Goal: Task Accomplishment & Management: Use online tool/utility

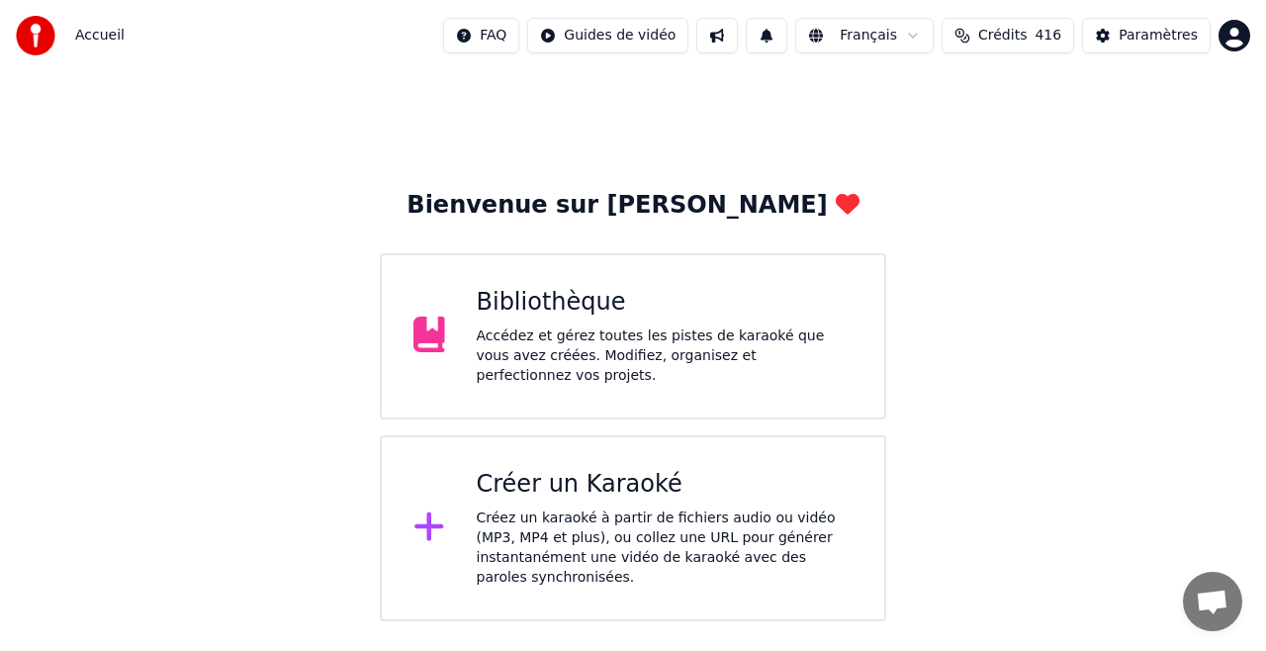
click at [588, 489] on div "Créer un Karaoké" at bounding box center [665, 485] width 377 height 32
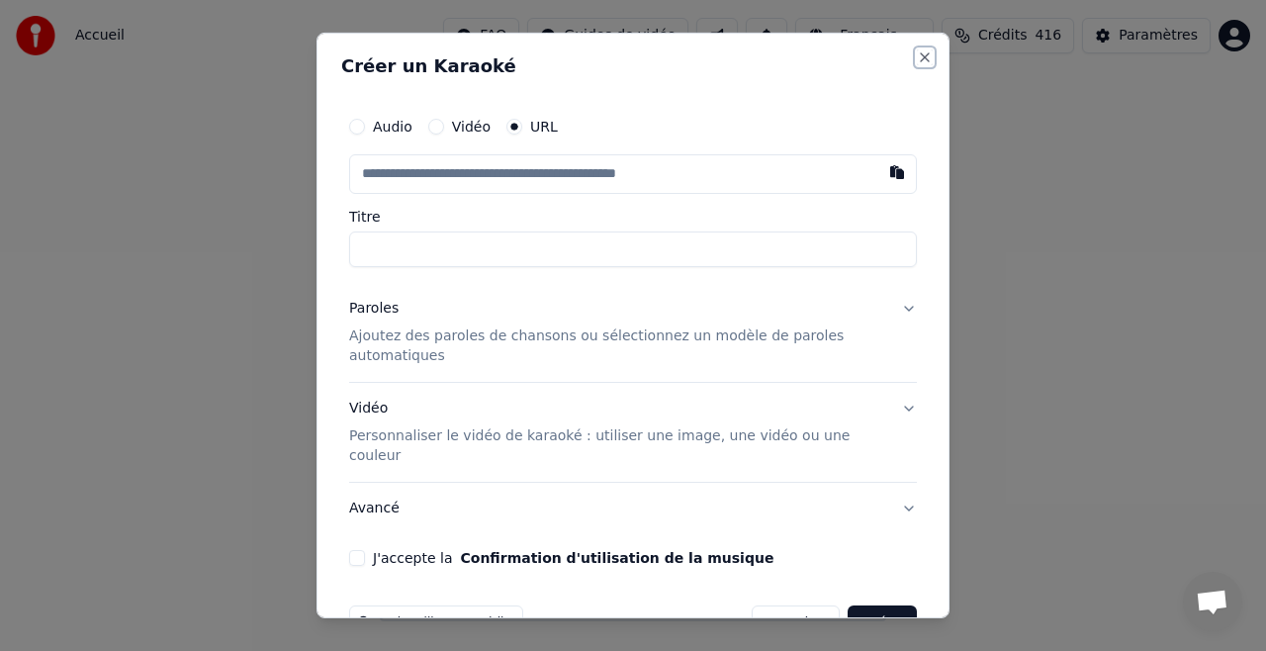
click at [923, 59] on button "Close" at bounding box center [925, 57] width 16 height 16
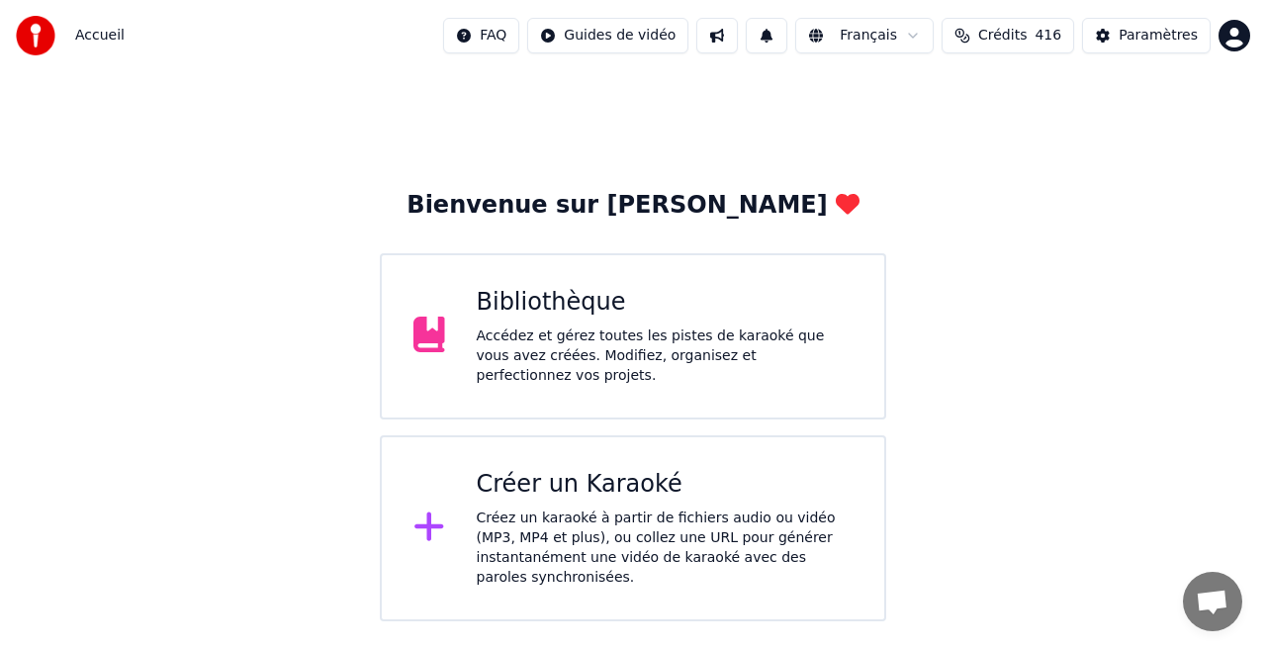
click at [561, 325] on div "Bibliothèque Accédez et gérez toutes les pistes de karaoké que vous avez créées…" at bounding box center [665, 336] width 377 height 99
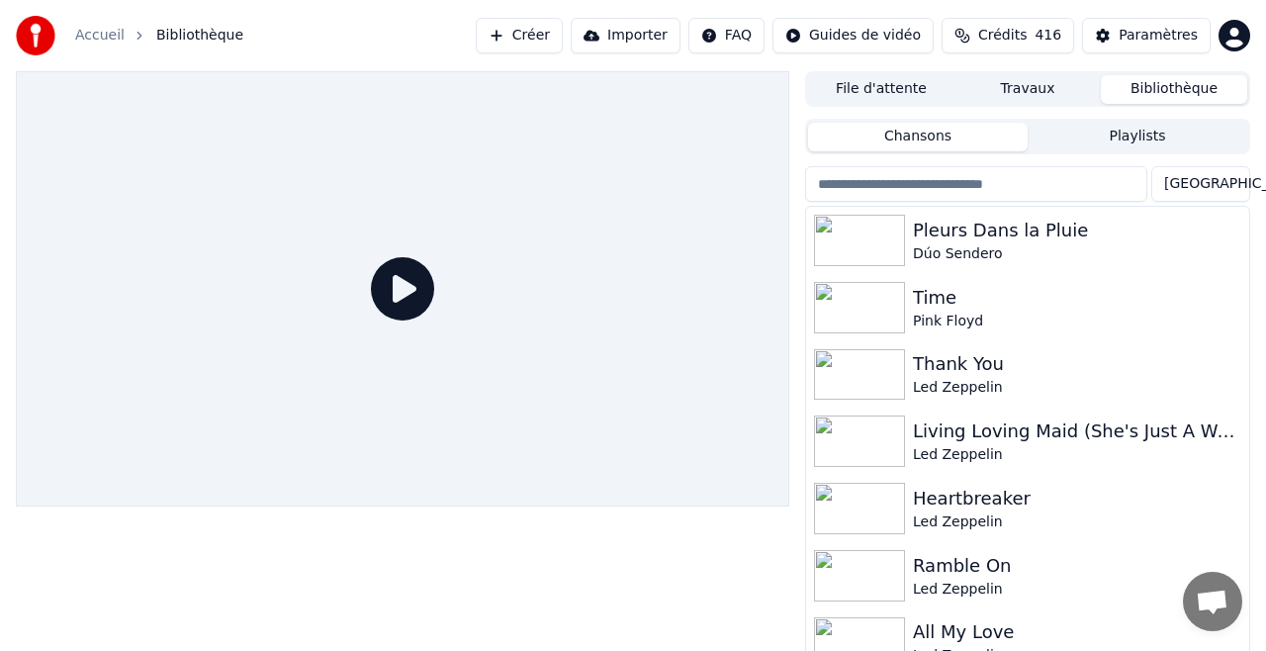
click at [544, 35] on button "Créer" at bounding box center [519, 36] width 87 height 36
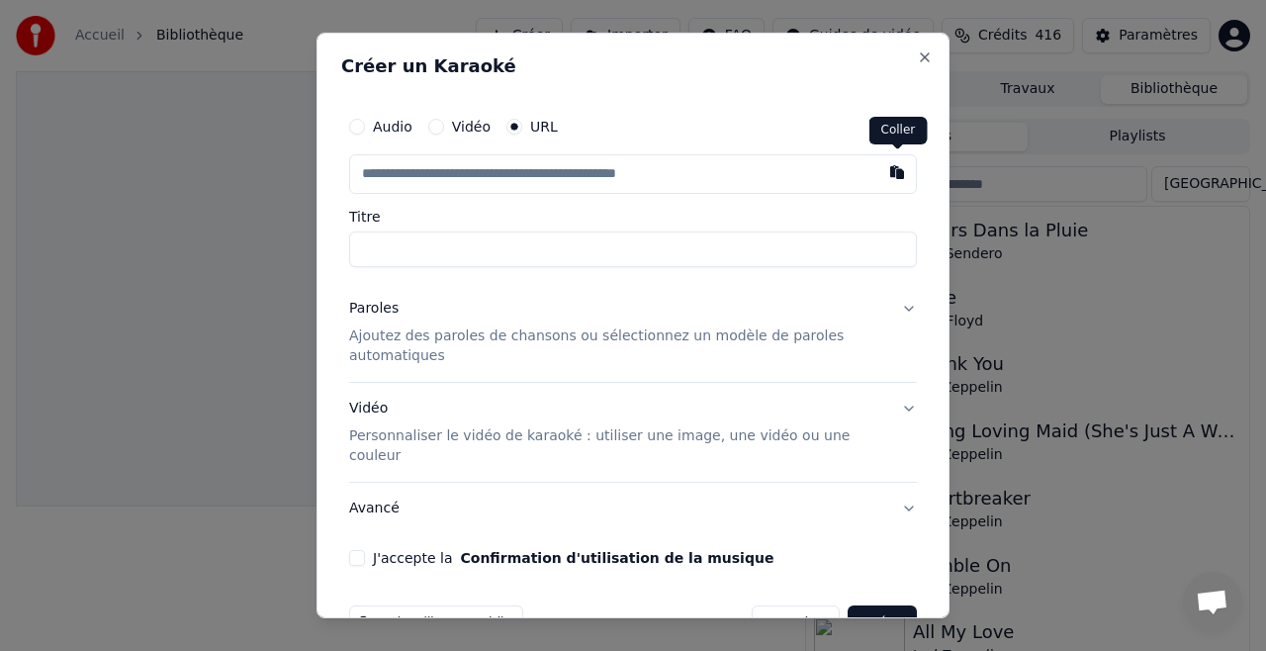
click at [896, 175] on button "button" at bounding box center [897, 172] width 40 height 36
type input "**********"
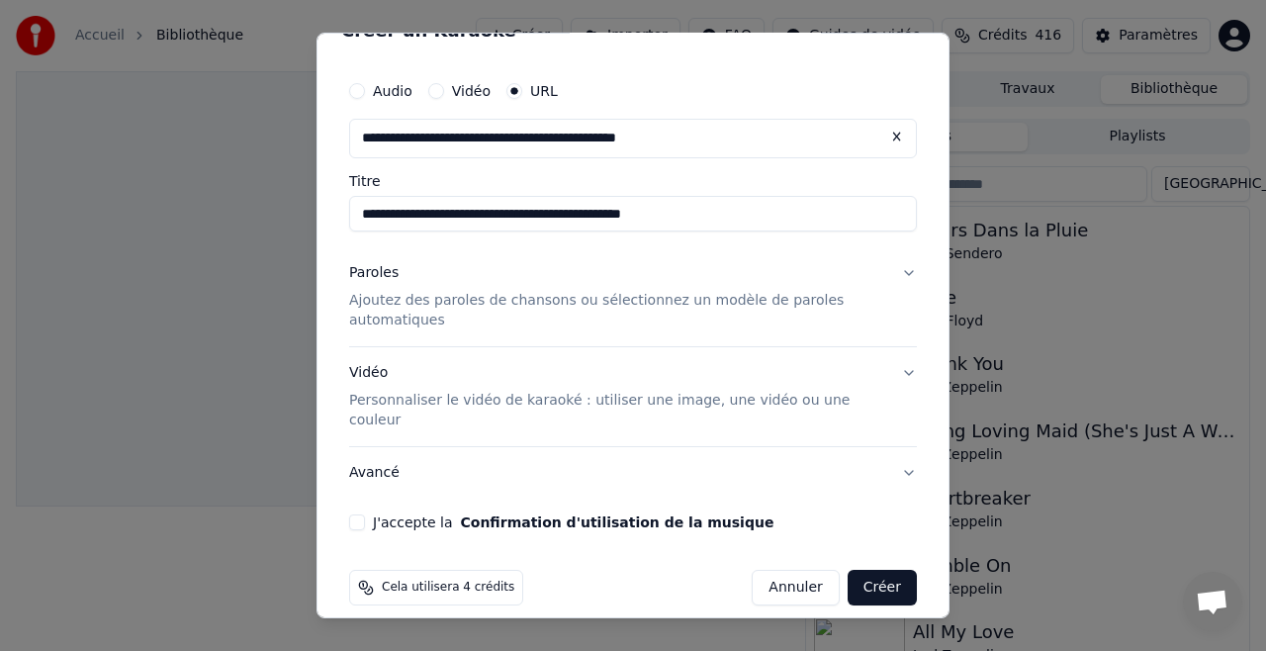
scroll to position [35, 0]
click at [906, 369] on button "Vidéo Personnaliser le vidéo de karaoké : utiliser une image, une vidéo ou une …" at bounding box center [633, 397] width 568 height 99
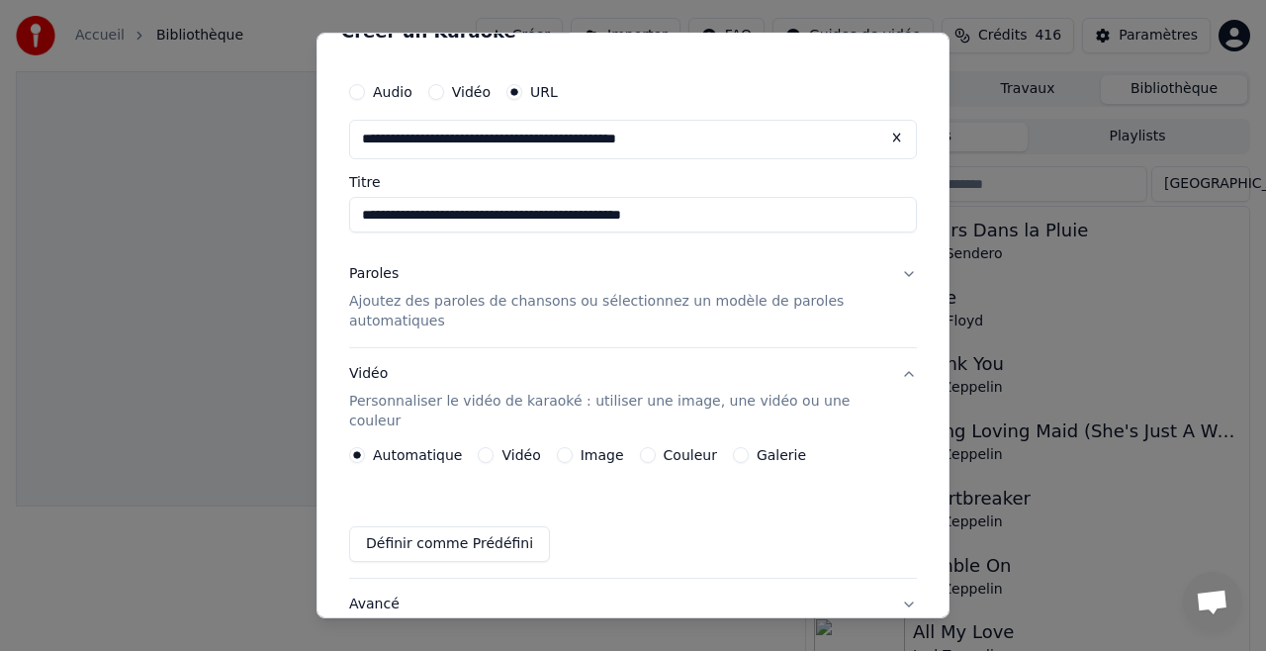
click at [677, 448] on label "Couleur" at bounding box center [690, 455] width 53 height 14
click at [656, 447] on button "Couleur" at bounding box center [648, 455] width 16 height 16
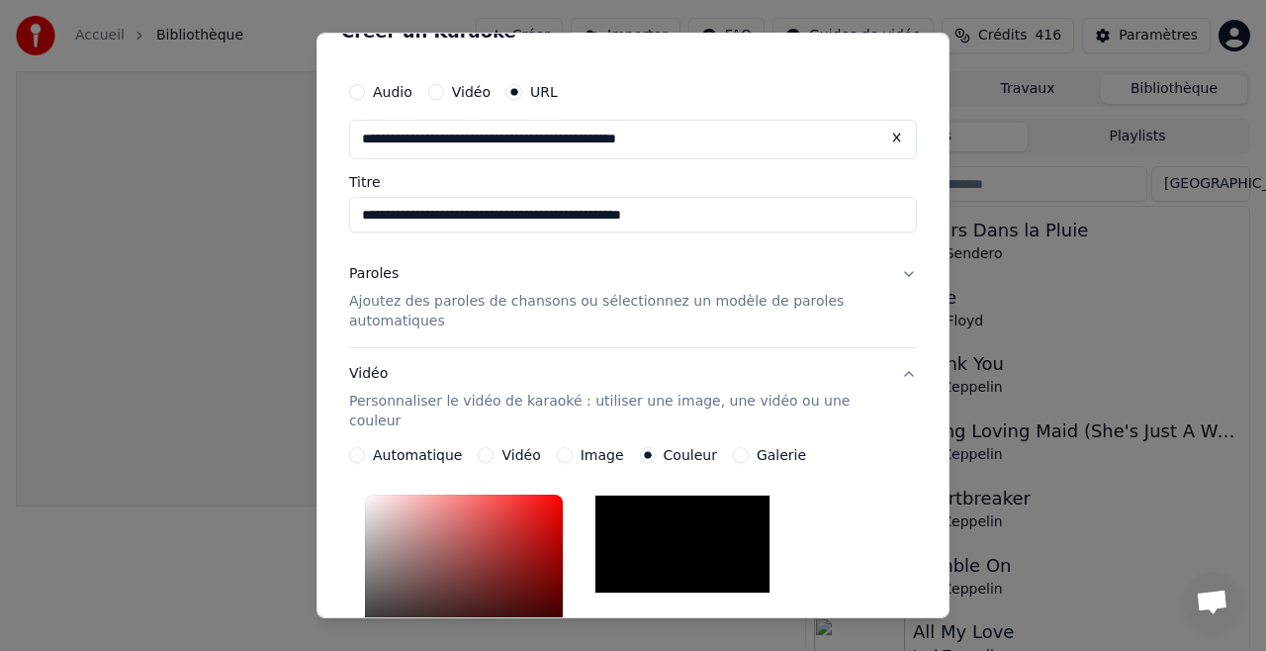
click at [905, 271] on button "Paroles Ajoutez des paroles de chansons ou sélectionnez un modèle de paroles au…" at bounding box center [633, 297] width 568 height 99
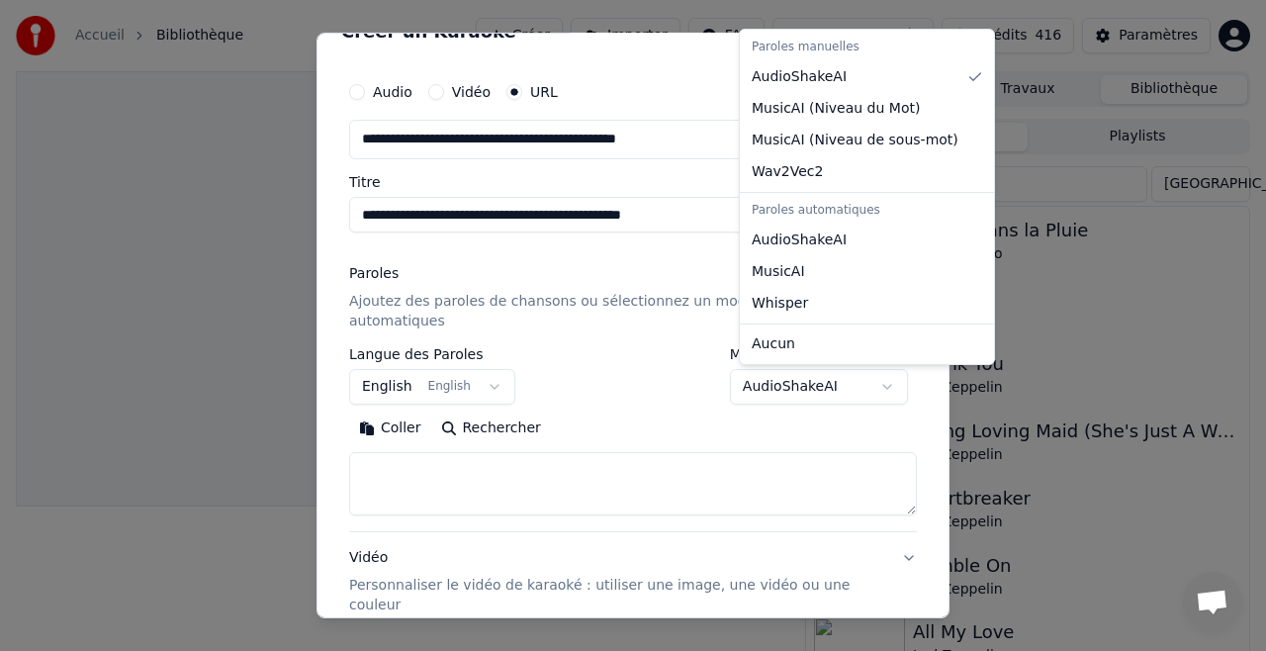
click at [827, 381] on body "**********" at bounding box center [633, 325] width 1266 height 651
select select "**********"
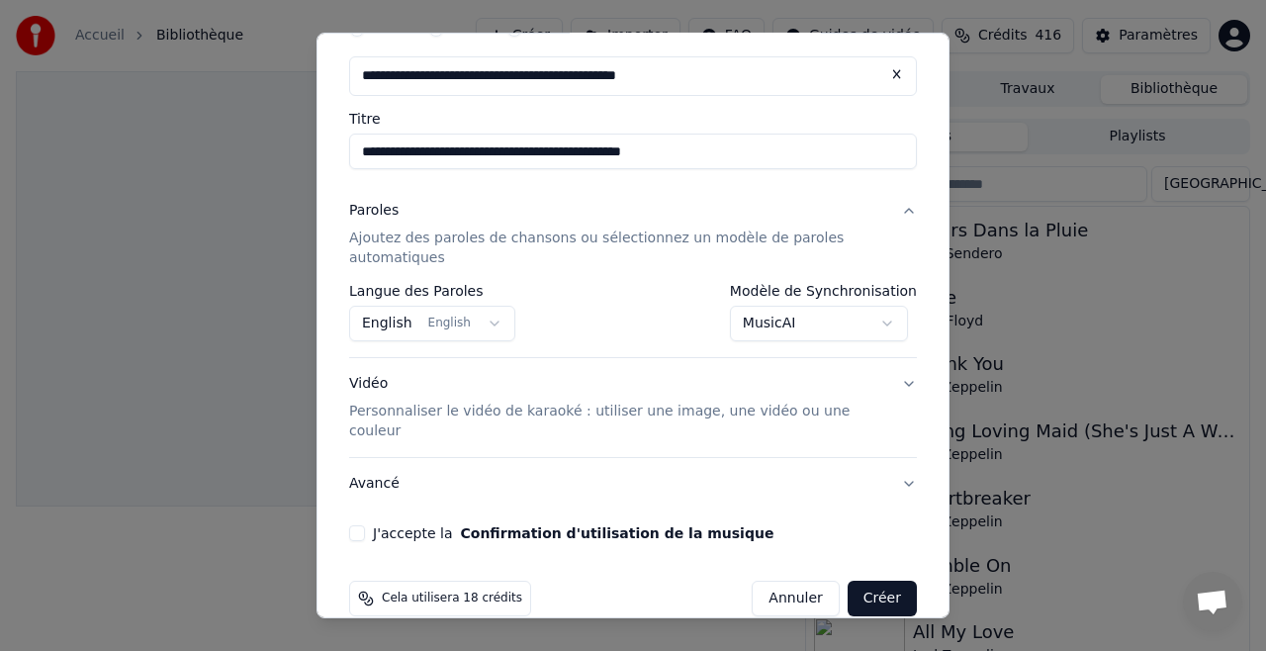
scroll to position [109, 0]
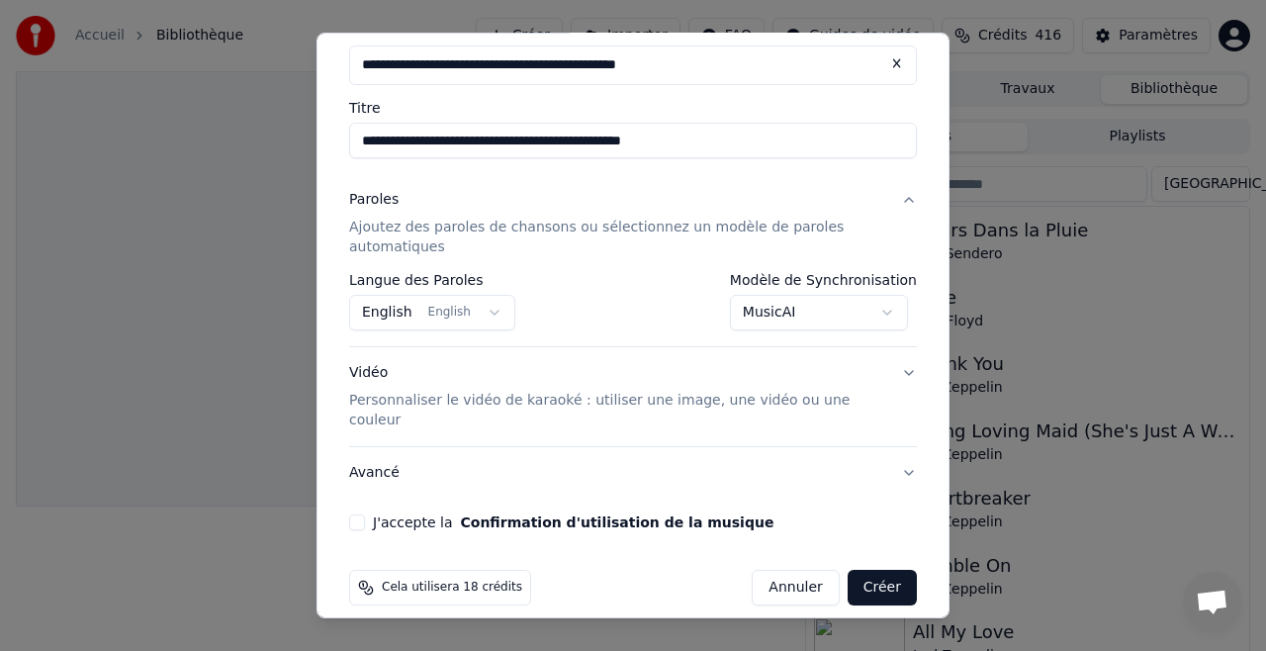
click at [906, 370] on button "Vidéo Personnaliser le vidéo de karaoké : utiliser une image, une vidéo ou une …" at bounding box center [633, 396] width 568 height 99
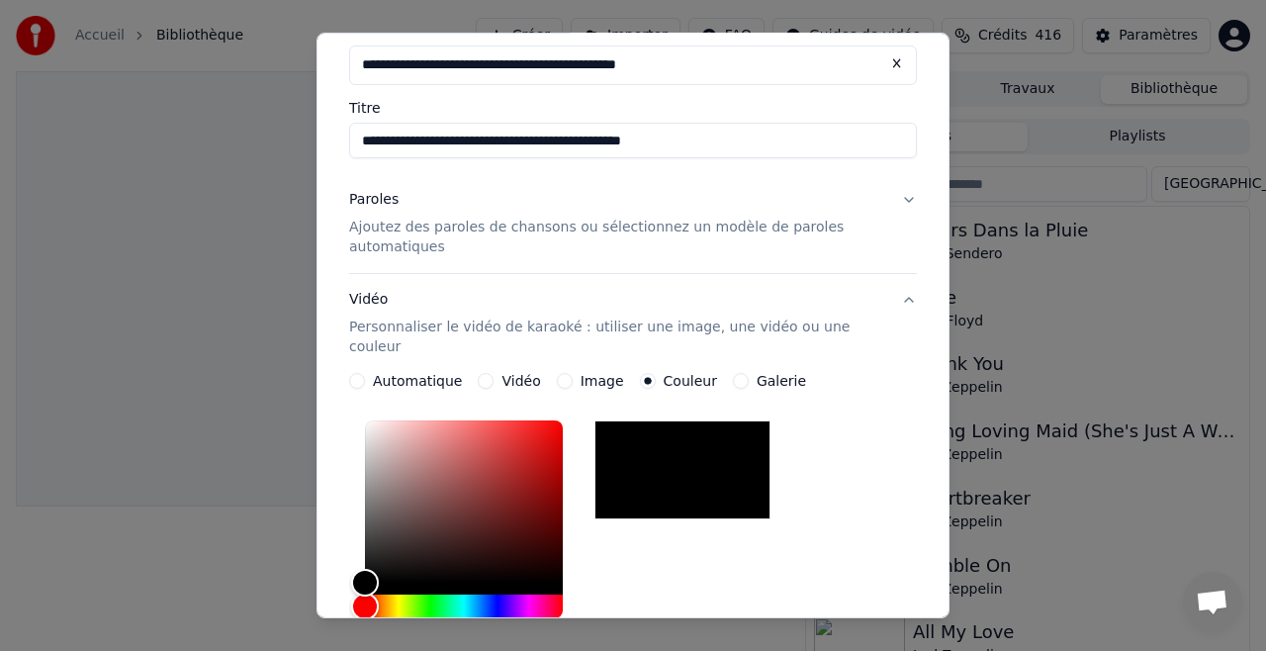
click at [908, 296] on button "Vidéo Personnaliser le vidéo de karaoké : utiliser une image, une vidéo ou une …" at bounding box center [633, 323] width 568 height 99
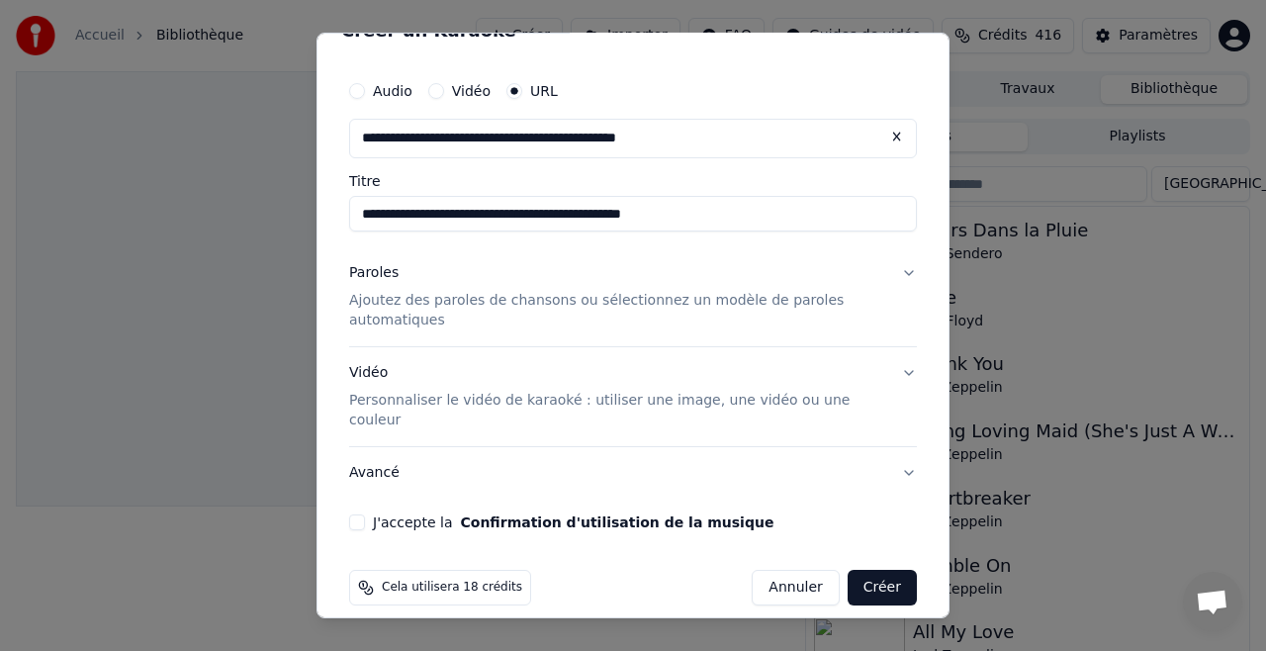
click at [912, 268] on button "Paroles Ajoutez des paroles de chansons ou sélectionnez un modèle de paroles au…" at bounding box center [633, 296] width 568 height 99
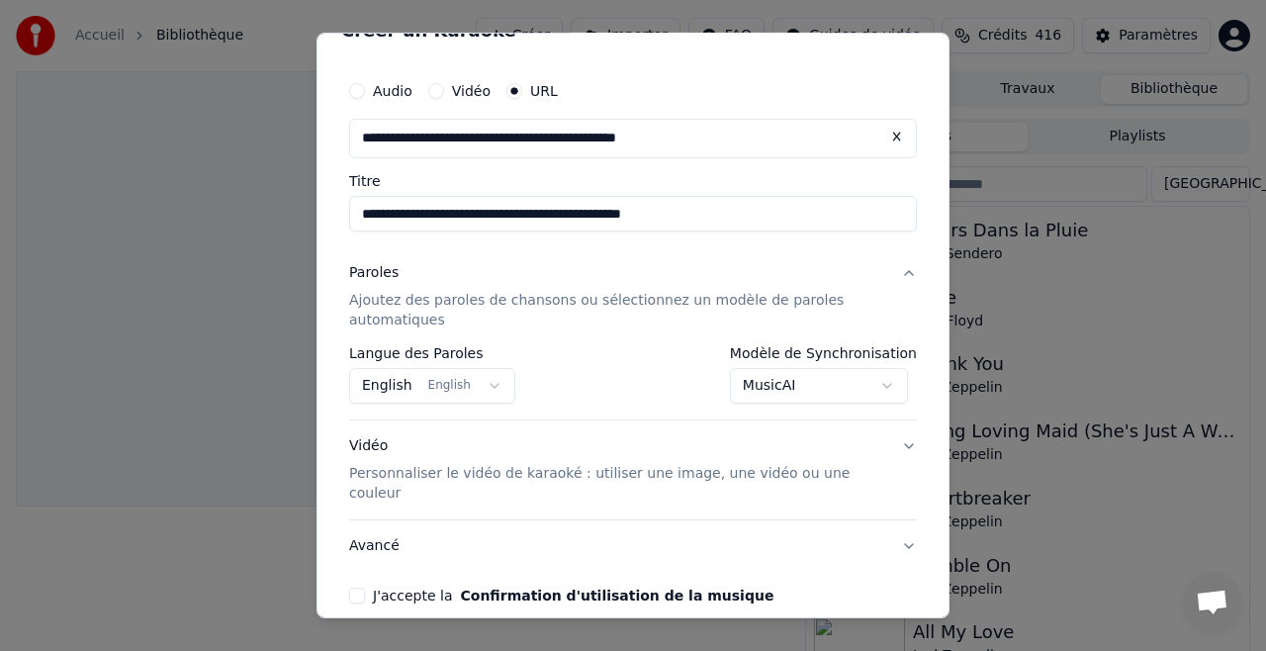
click at [906, 269] on button "Paroles Ajoutez des paroles de chansons ou sélectionnez un modèle de paroles au…" at bounding box center [633, 296] width 568 height 99
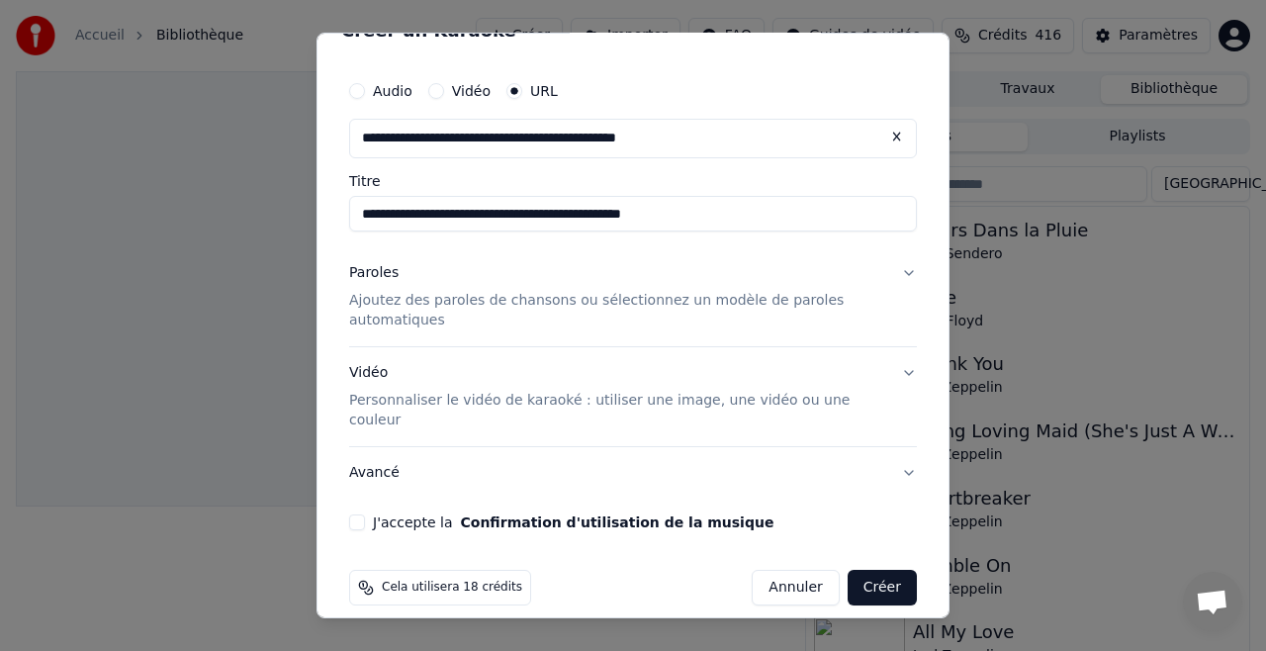
click at [906, 269] on button "Paroles Ajoutez des paroles de chansons ou sélectionnez un modèle de paroles au…" at bounding box center [633, 296] width 568 height 99
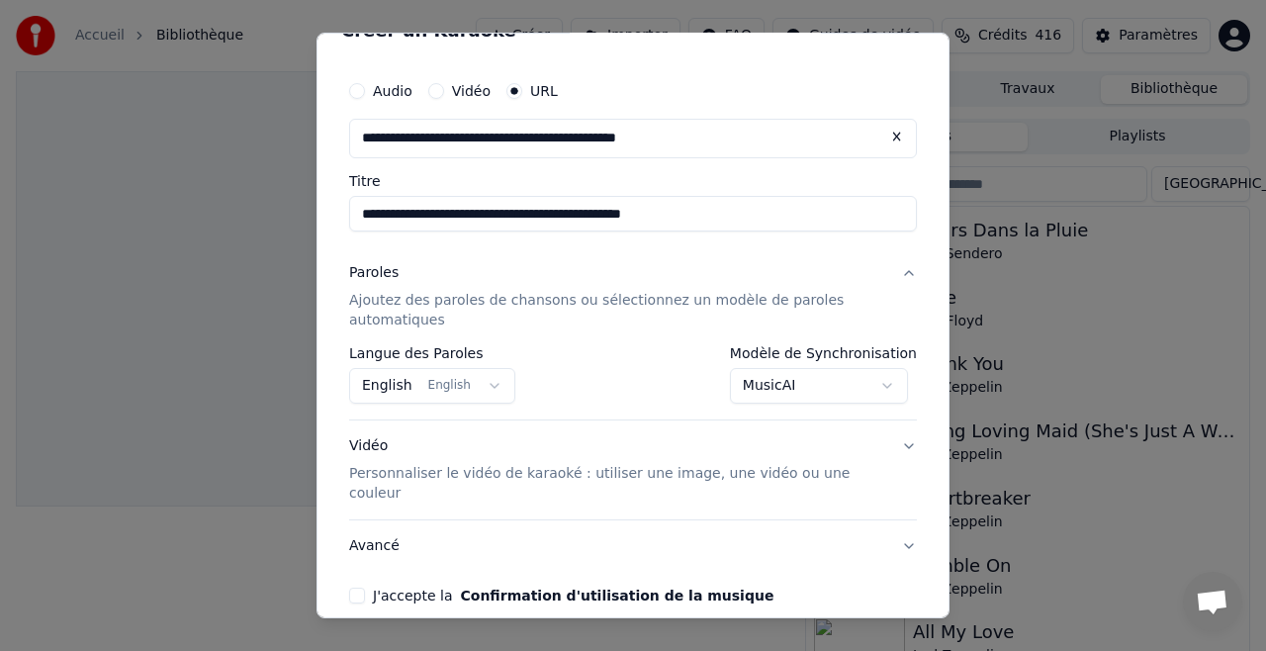
click at [777, 384] on body "**********" at bounding box center [633, 325] width 1266 height 651
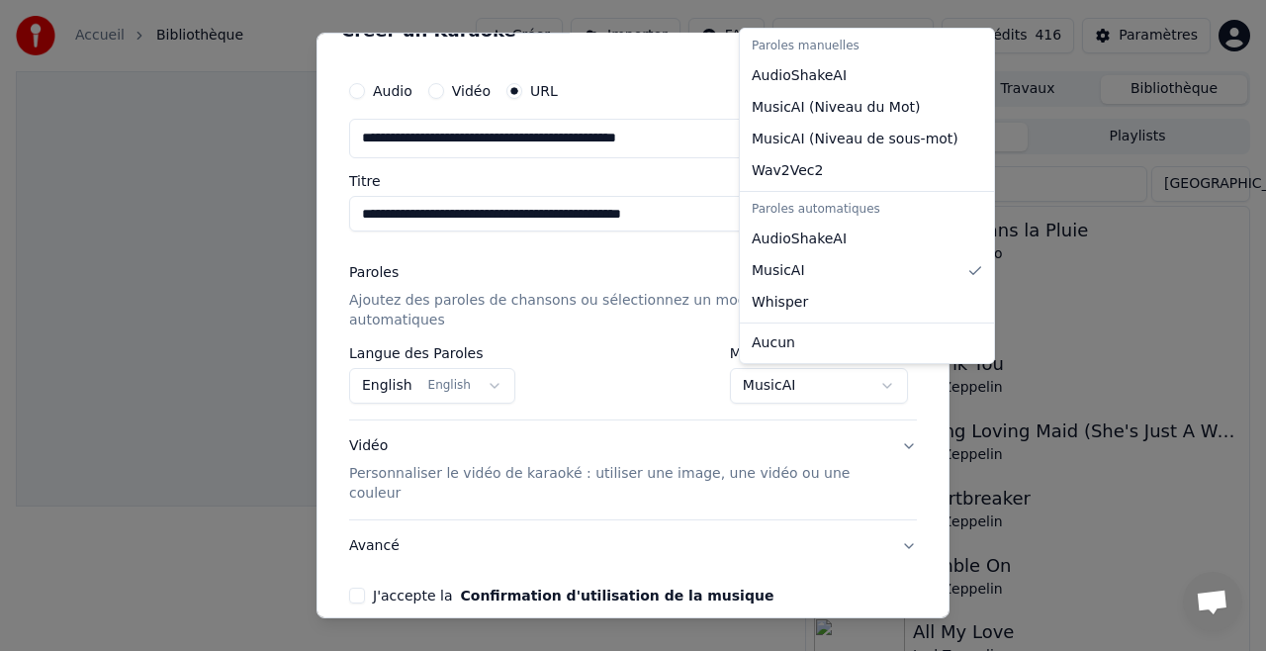
select select "**********"
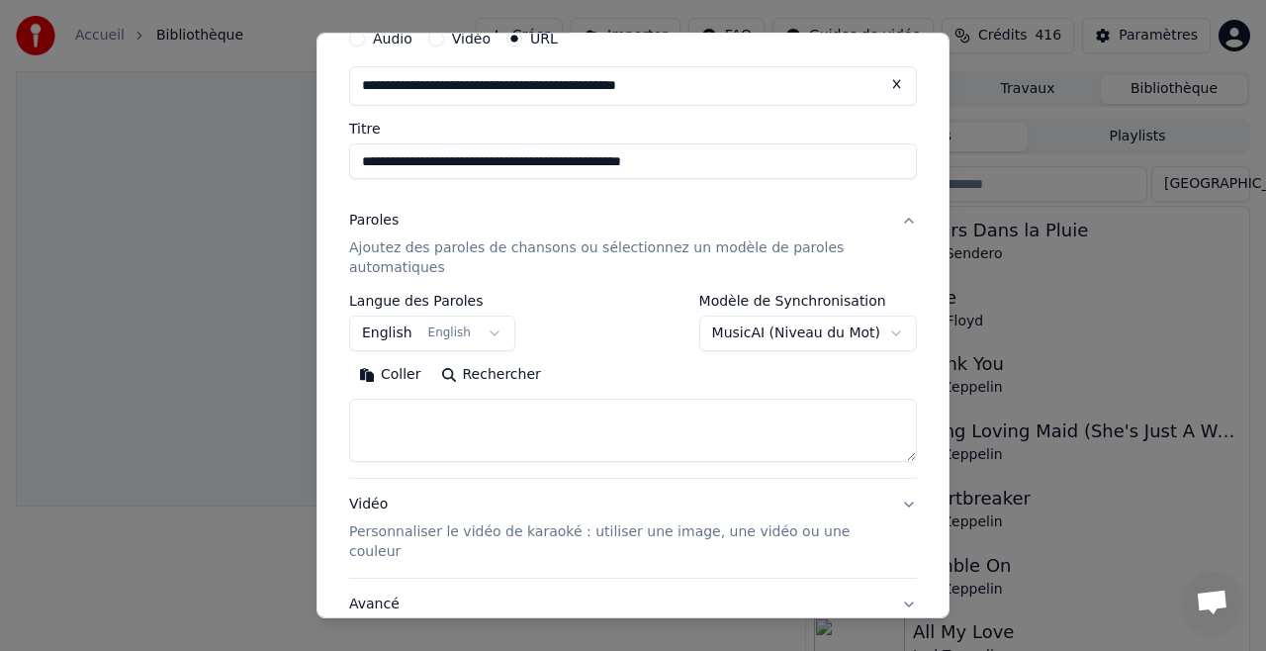
scroll to position [85, 0]
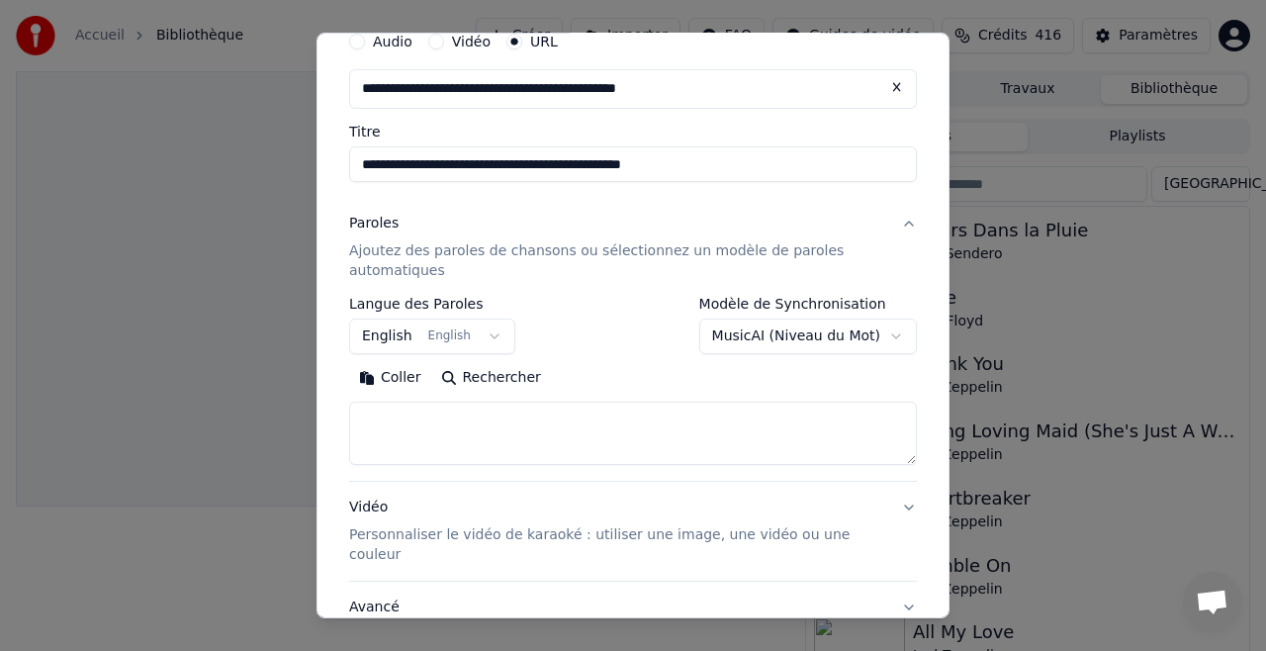
click at [906, 224] on button "Paroles Ajoutez des paroles de chansons ou sélectionnez un modèle de paroles au…" at bounding box center [633, 247] width 568 height 99
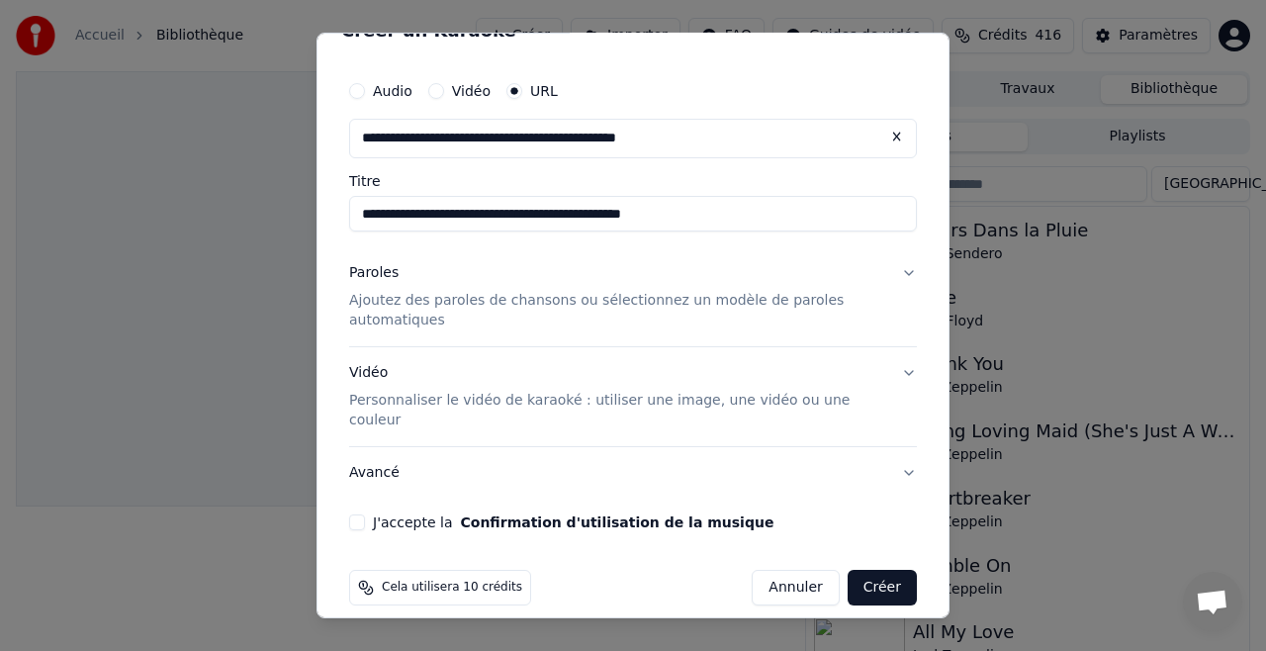
click at [907, 273] on button "Paroles Ajoutez des paroles de chansons ou sélectionnez un modèle de paroles au…" at bounding box center [633, 296] width 568 height 99
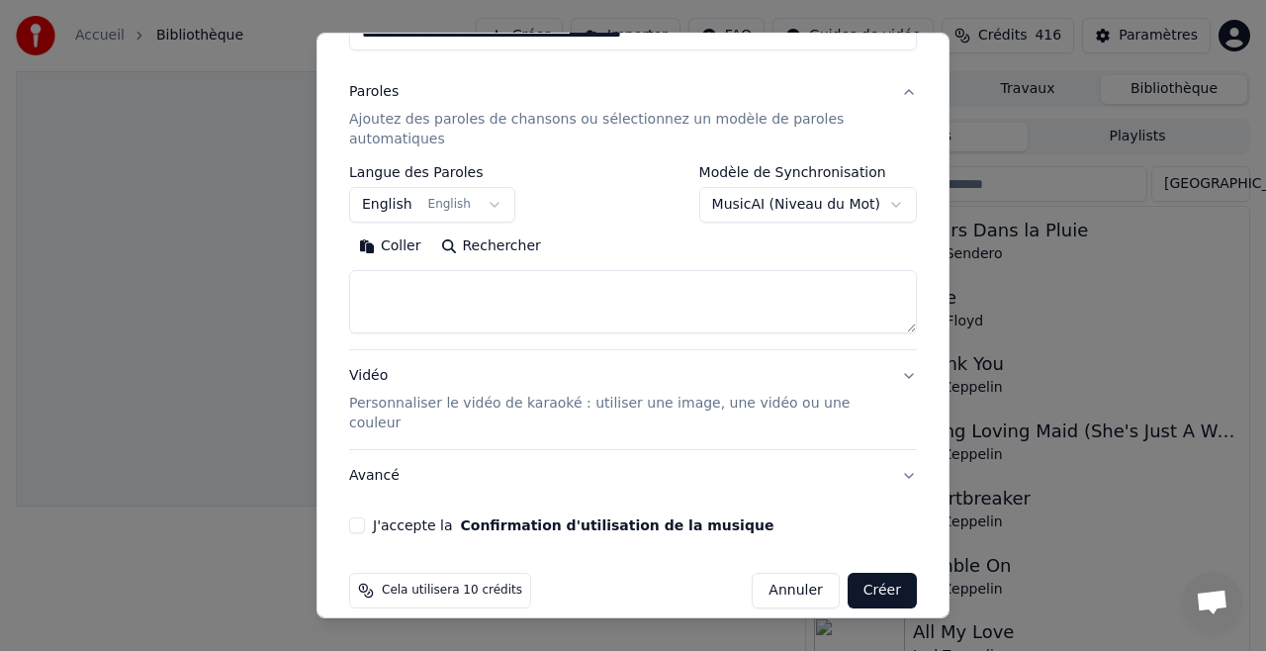
scroll to position [220, 0]
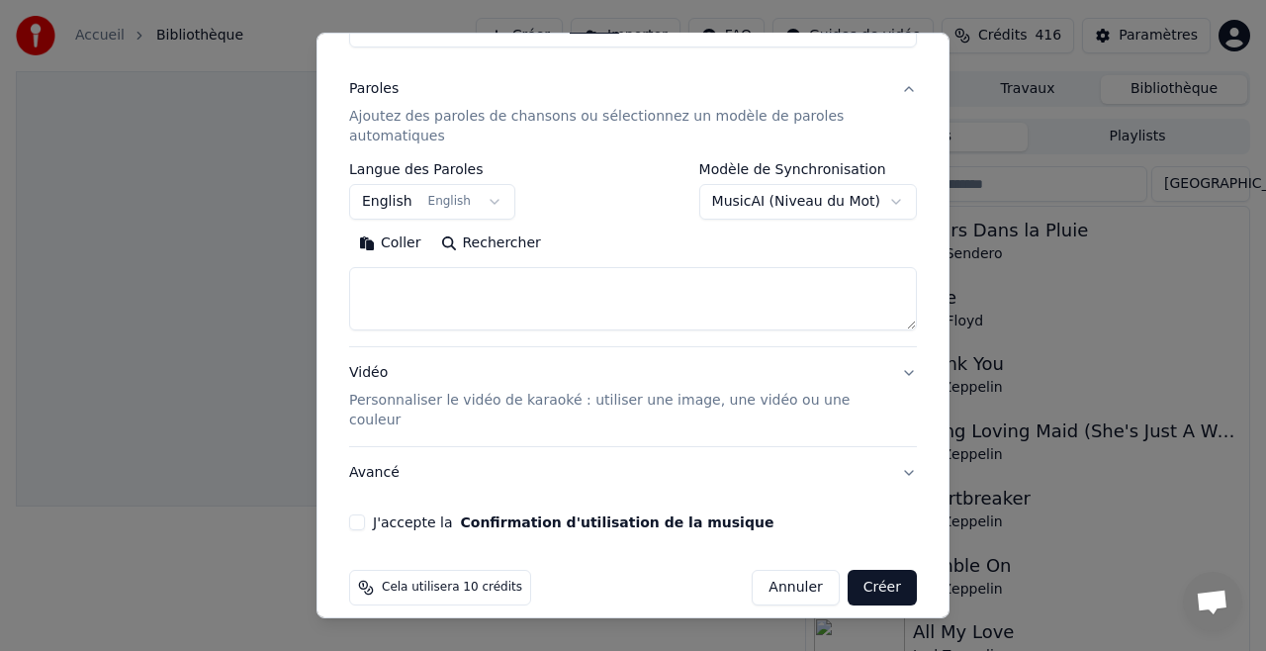
click at [346, 502] on div "**********" at bounding box center [633, 208] width 584 height 659
click at [367, 514] on div "J'accepte la Confirmation d'utilisation de la musique" at bounding box center [633, 522] width 568 height 16
click at [359, 514] on button "J'accepte la Confirmation d'utilisation de la musique" at bounding box center [357, 522] width 16 height 16
click at [882, 572] on button "Créer" at bounding box center [882, 588] width 69 height 36
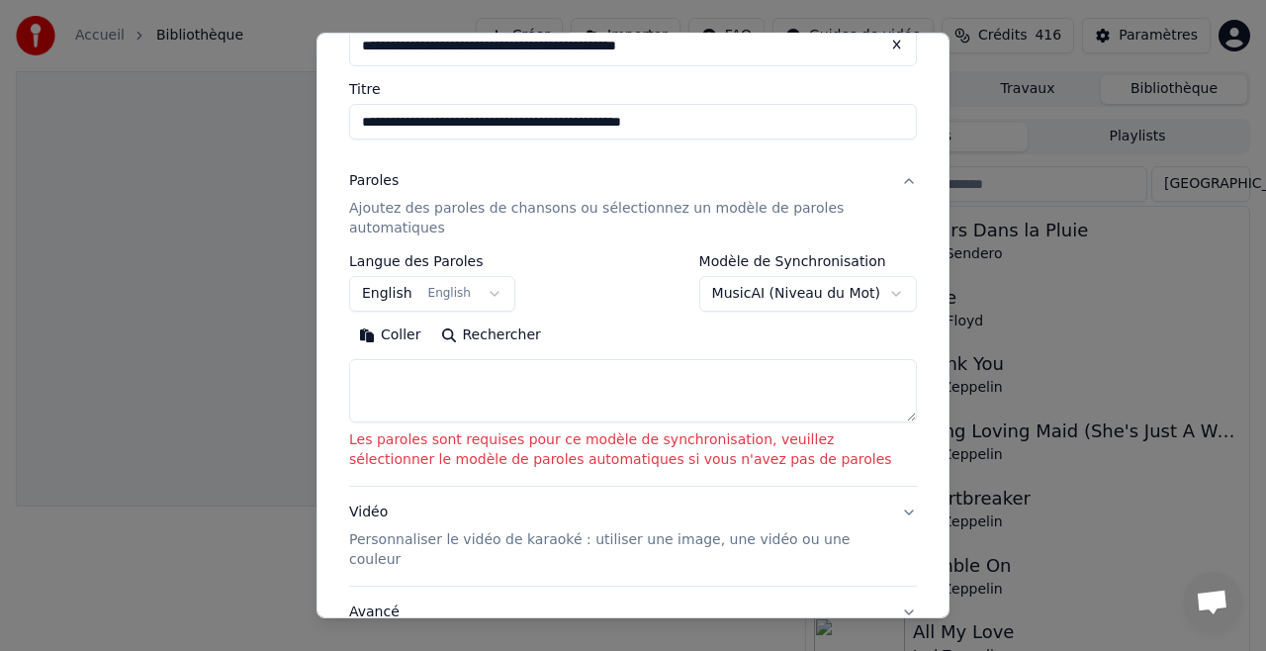
scroll to position [125, 0]
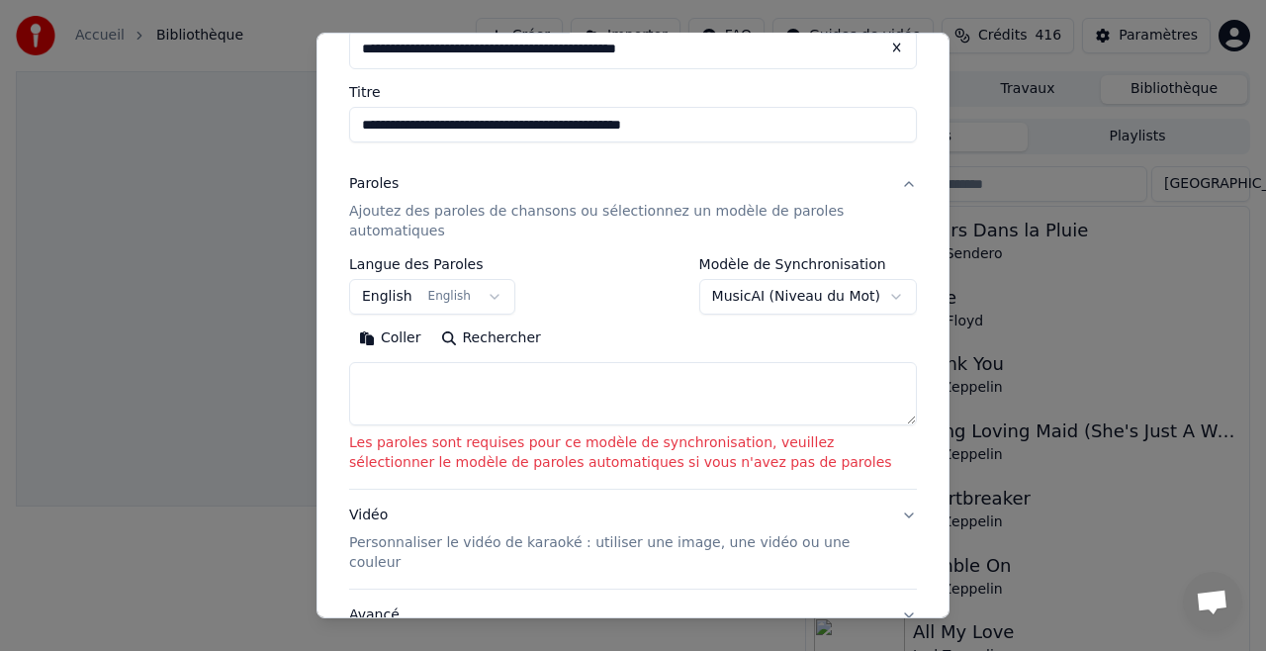
click at [908, 183] on button "Paroles Ajoutez des paroles de chansons ou sélectionnez un modèle de paroles au…" at bounding box center [633, 207] width 568 height 99
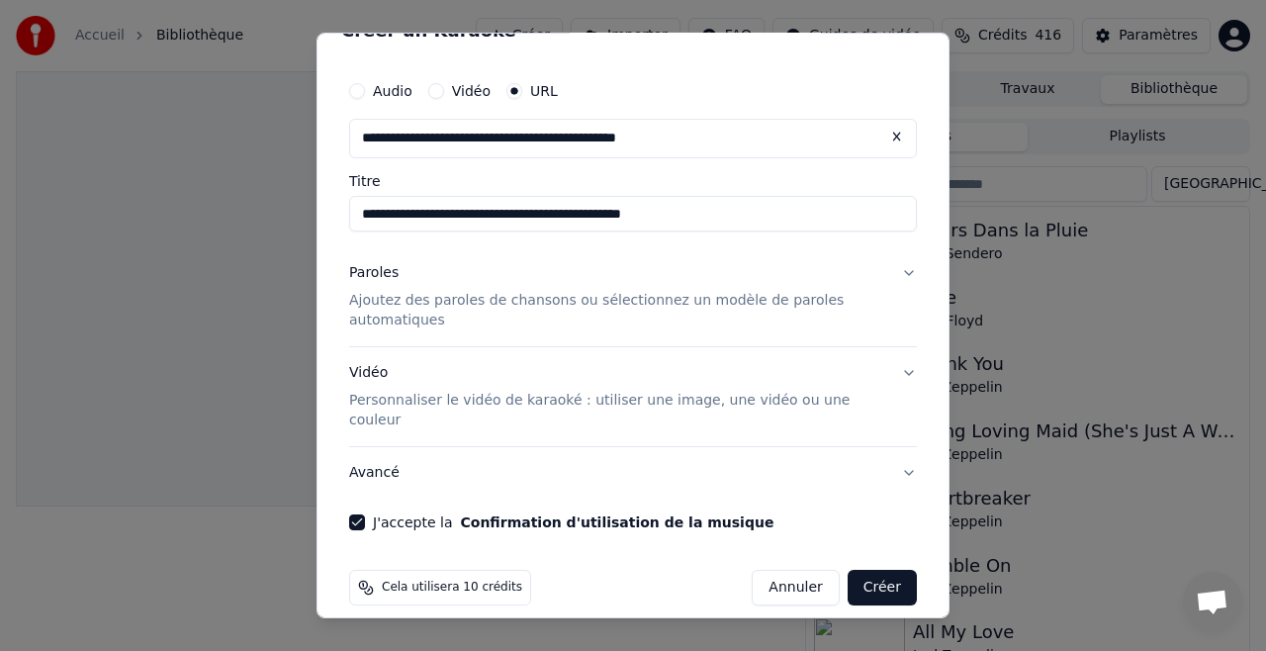
scroll to position [36, 0]
click at [909, 273] on button "Paroles Ajoutez des paroles de chansons ou sélectionnez un modèle de paroles au…" at bounding box center [633, 296] width 568 height 99
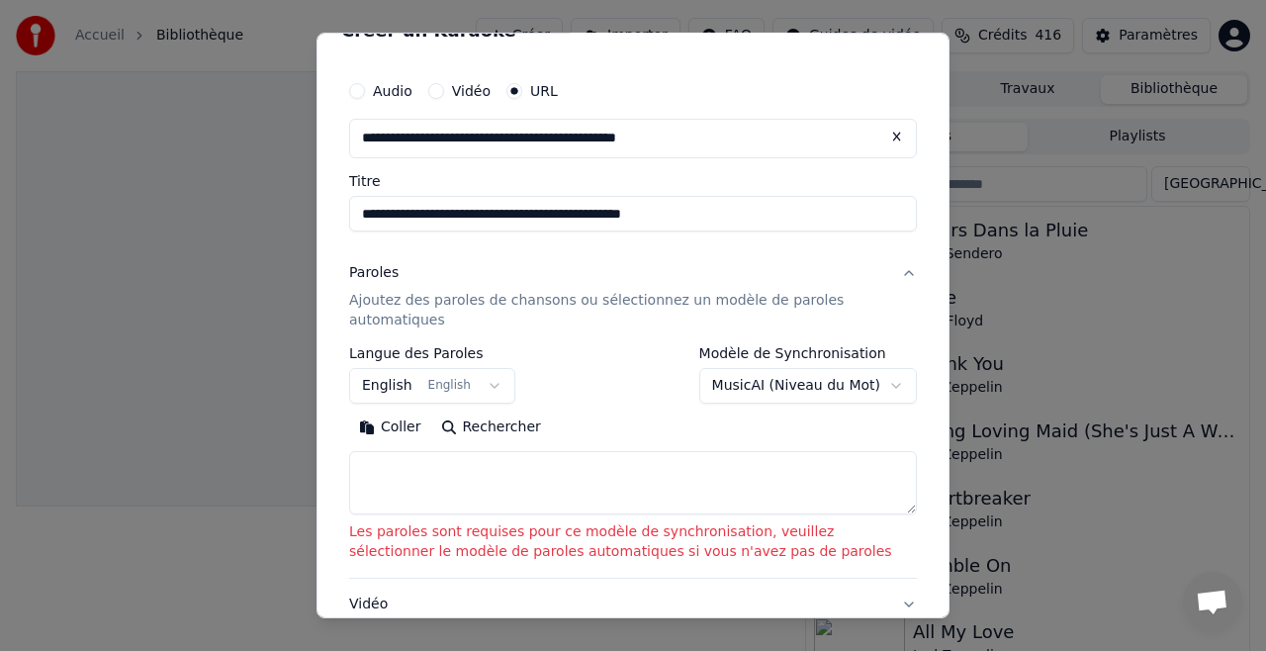
scroll to position [125, 0]
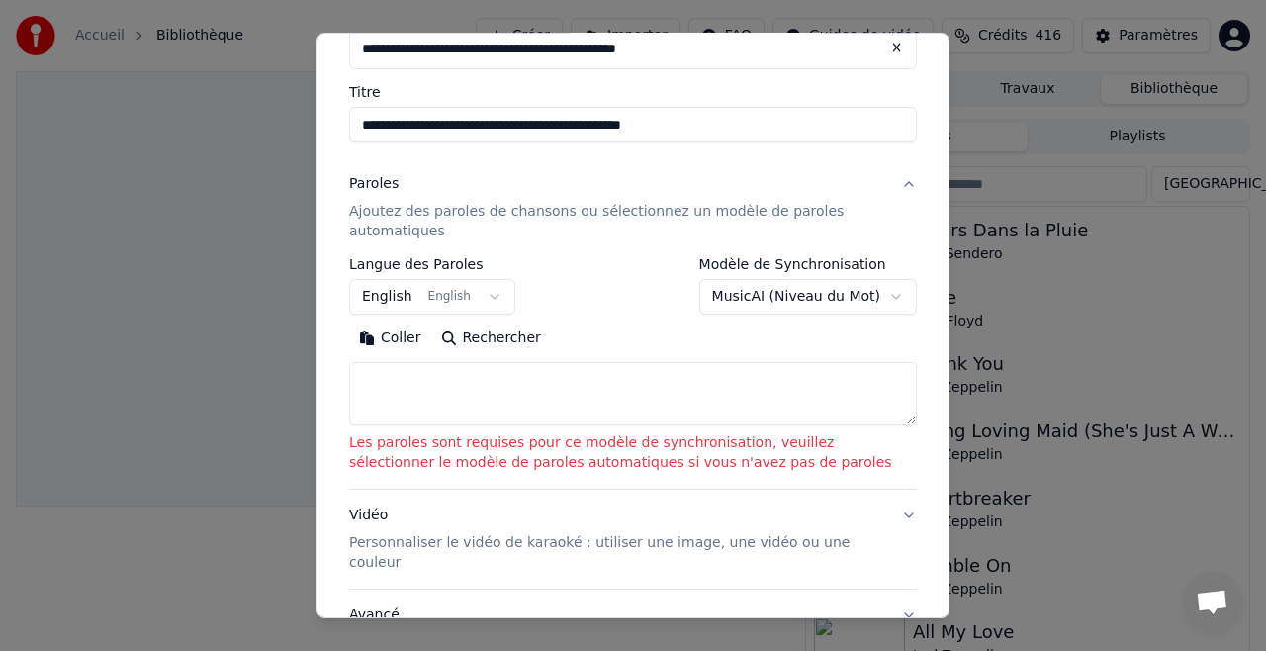
click at [842, 290] on body "**********" at bounding box center [633, 325] width 1266 height 651
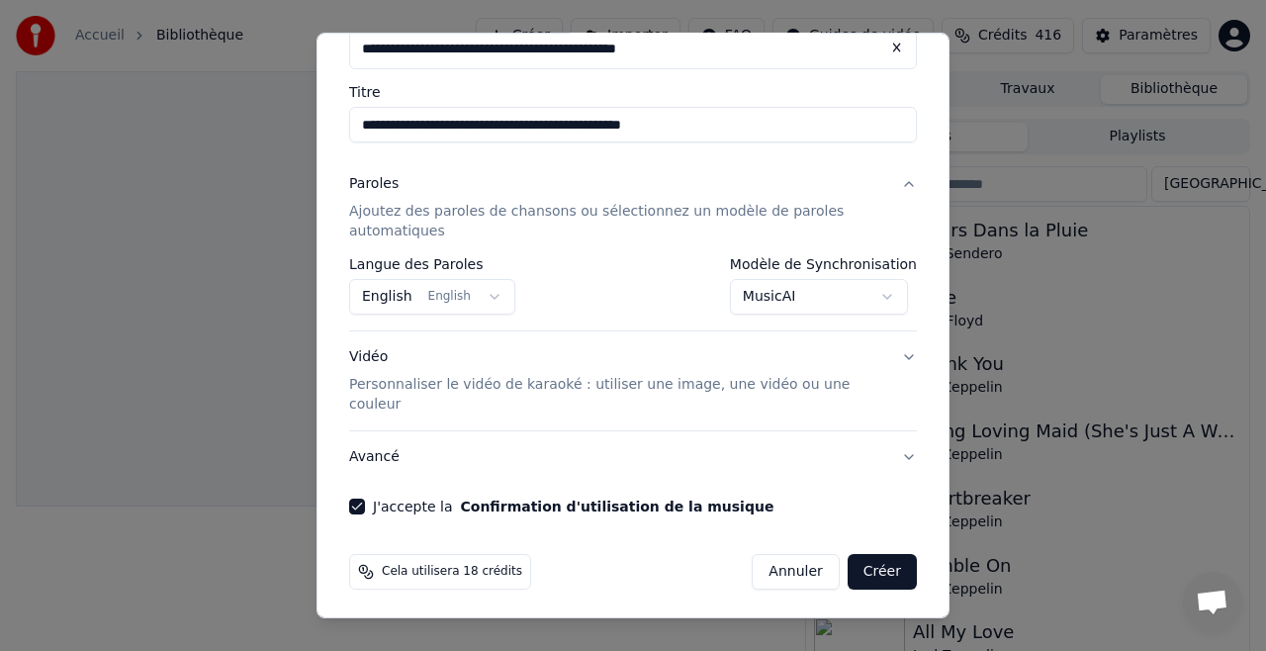
scroll to position [109, 0]
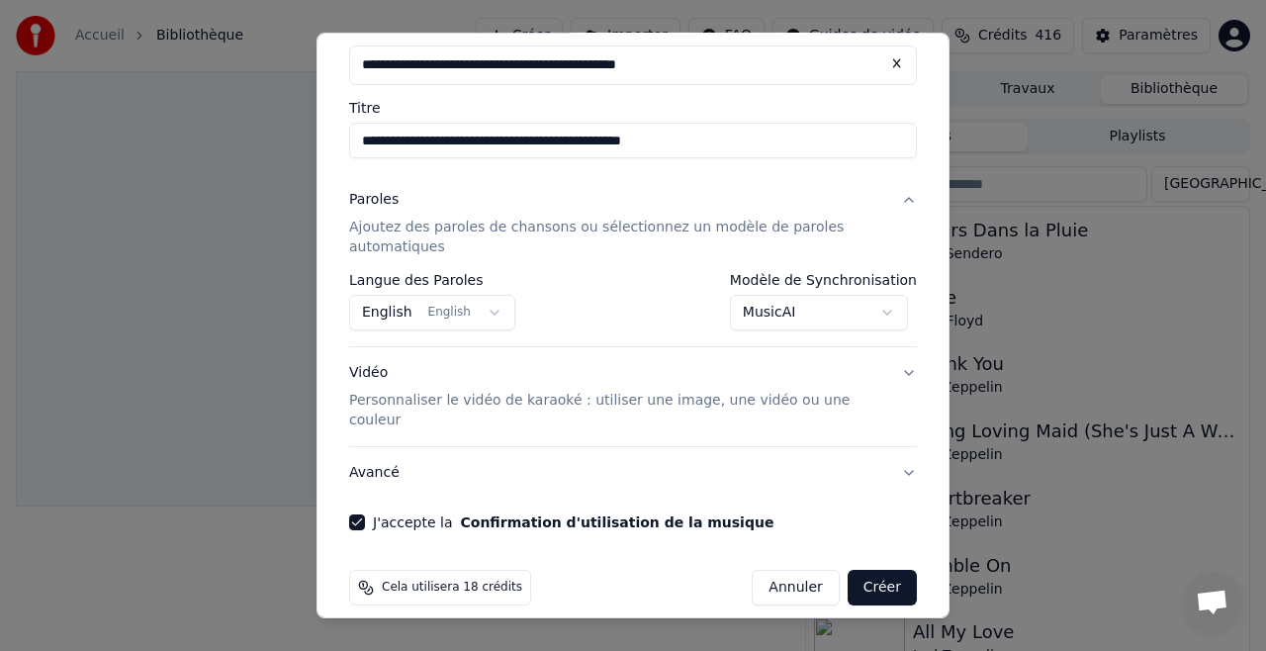
click at [881, 570] on button "Créer" at bounding box center [882, 588] width 69 height 36
select select "**********"
select select
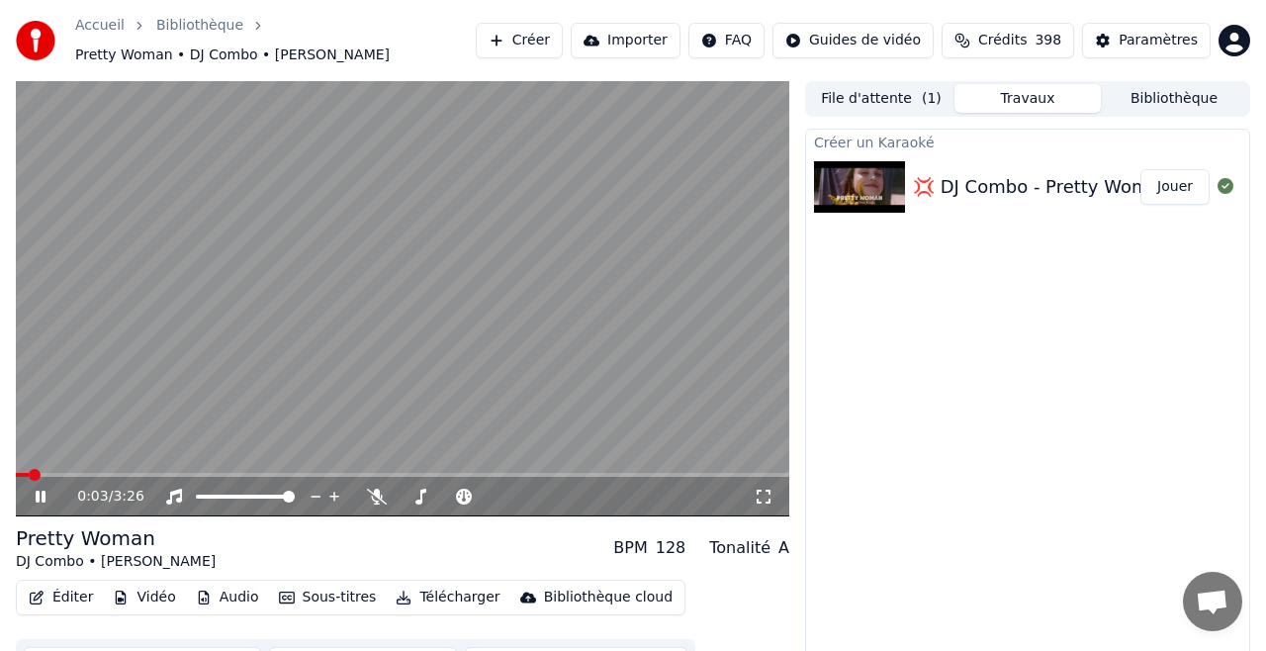
click at [231, 596] on button "Audio" at bounding box center [227, 598] width 79 height 28
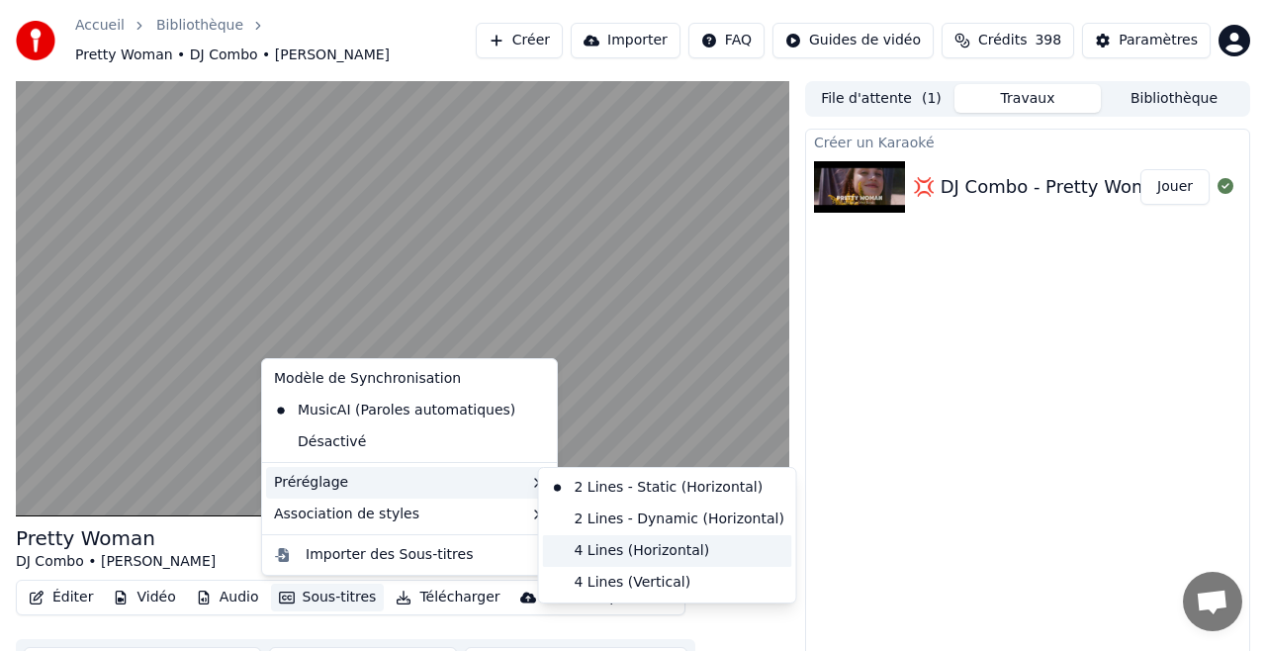
click at [633, 551] on div "4 Lines (Horizontal)" at bounding box center [667, 551] width 249 height 32
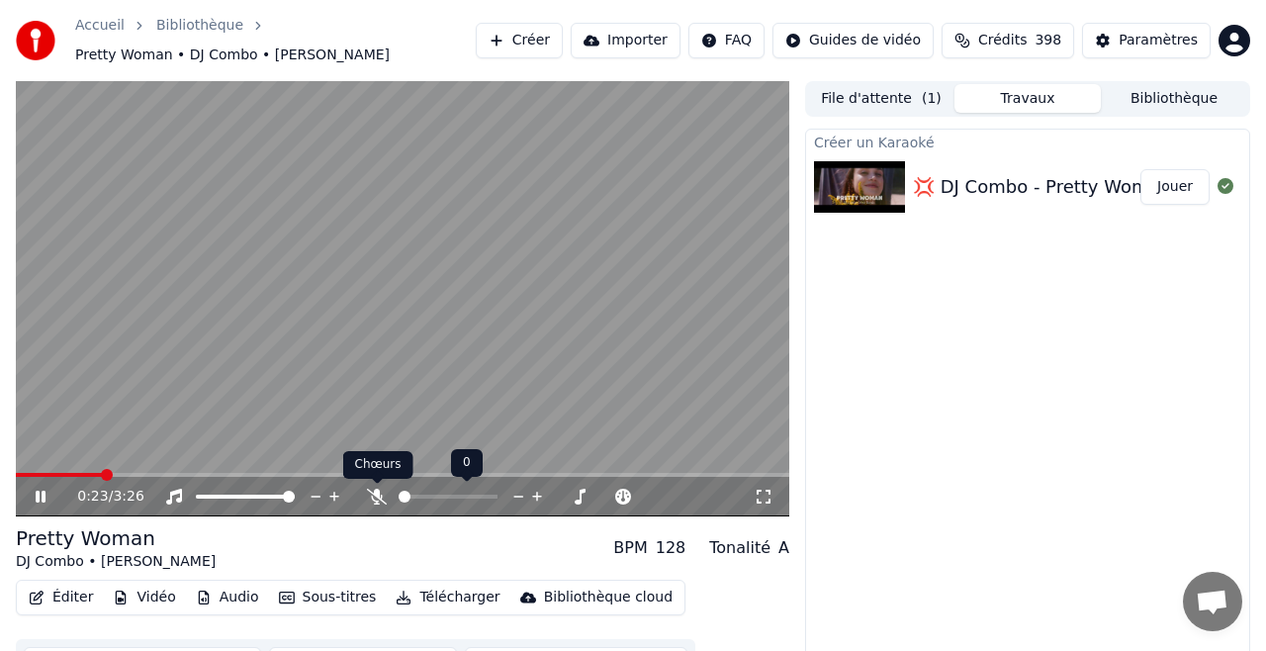
click at [377, 500] on icon at bounding box center [377, 497] width 20 height 16
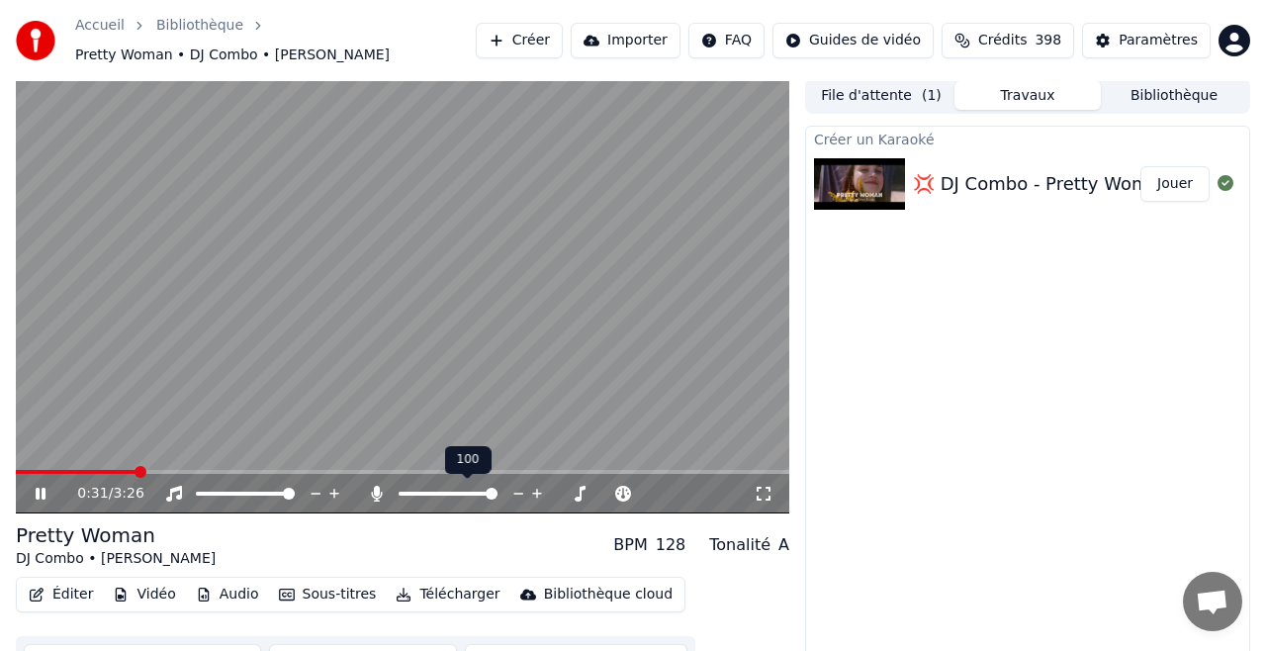
click at [377, 495] on icon at bounding box center [377, 494] width 11 height 16
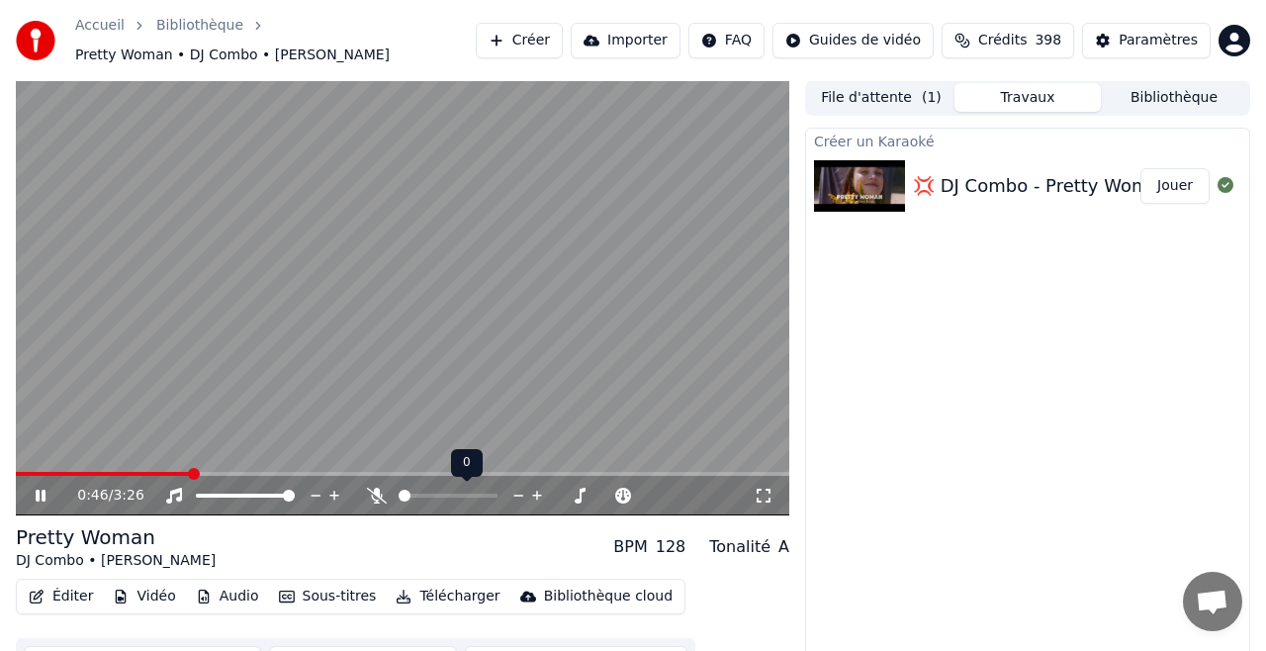
scroll to position [0, 0]
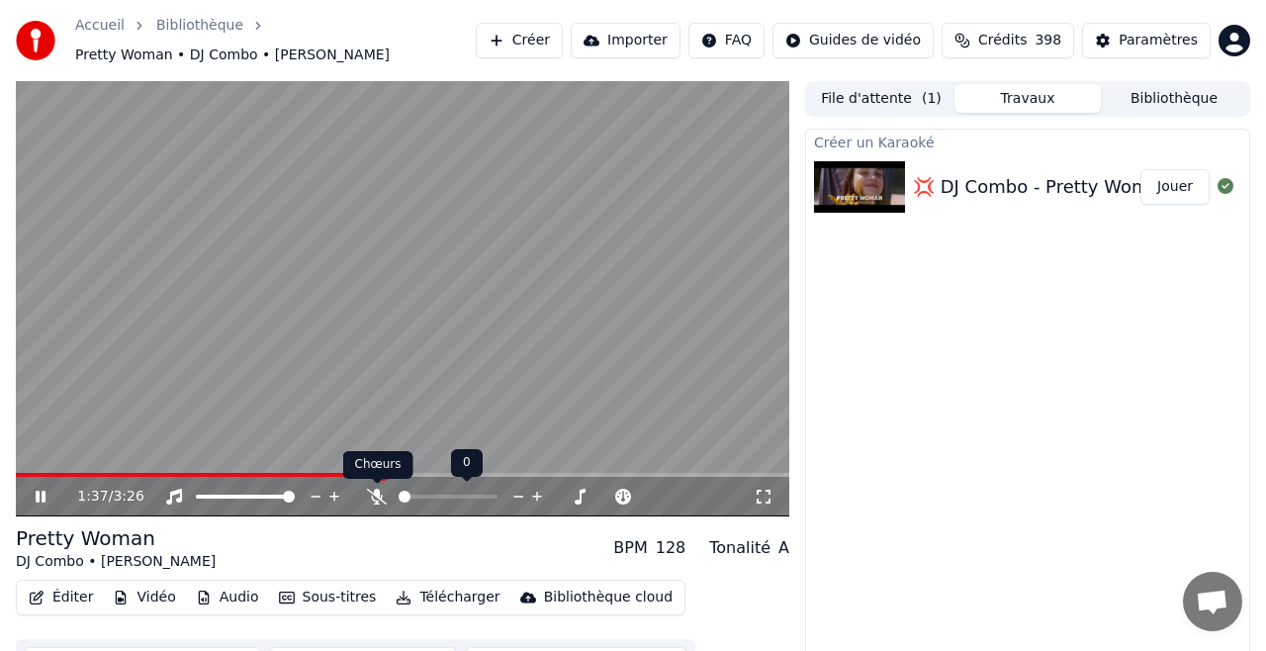
click at [377, 498] on icon at bounding box center [377, 497] width 20 height 16
click at [376, 497] on icon at bounding box center [377, 497] width 11 height 16
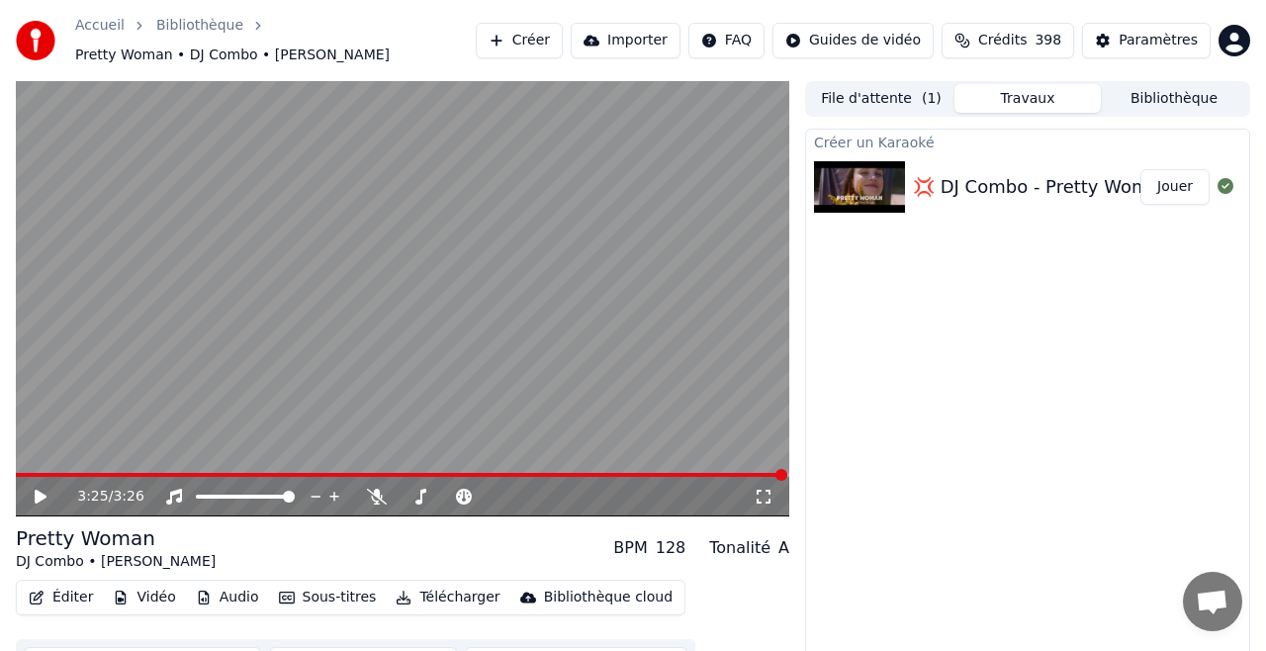
click at [1172, 183] on button "Jouer" at bounding box center [1174, 187] width 69 height 36
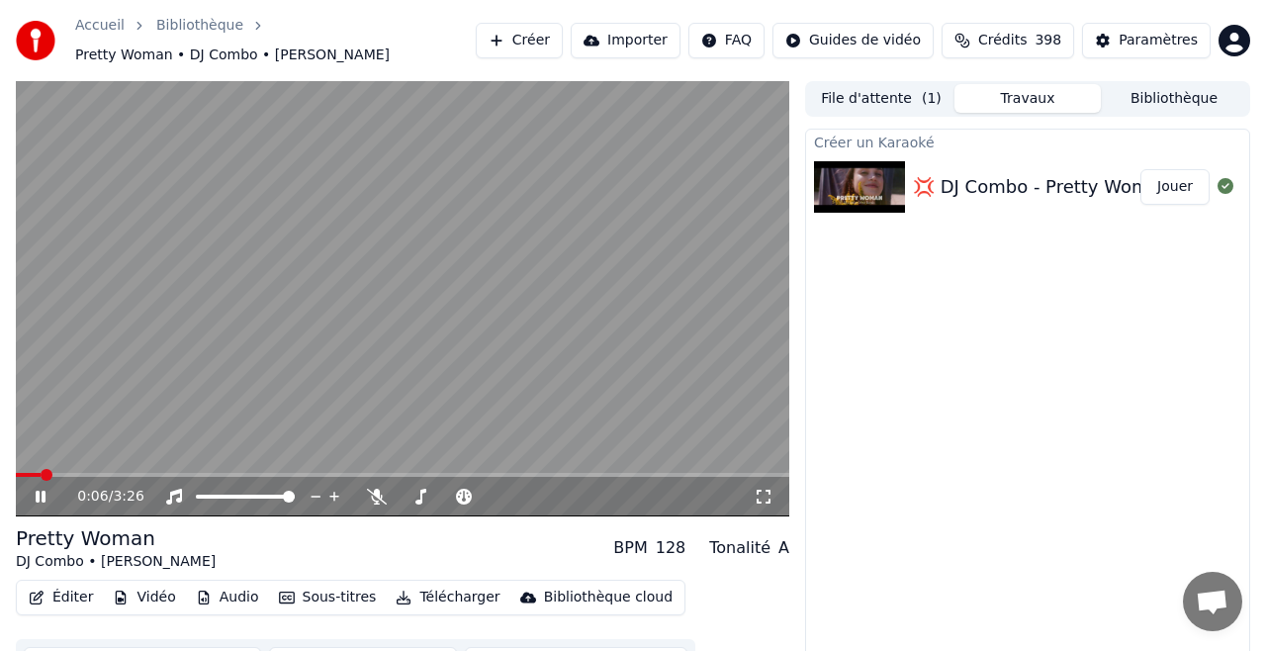
click at [94, 478] on div "0:06 / 3:26" at bounding box center [402, 497] width 773 height 40
click at [72, 480] on div "0:07 / 3:26" at bounding box center [402, 497] width 773 height 40
click at [78, 474] on span at bounding box center [402, 475] width 773 height 4
click at [128, 479] on div "0:17 / 3:26" at bounding box center [402, 497] width 773 height 40
click at [137, 476] on span at bounding box center [402, 475] width 773 height 4
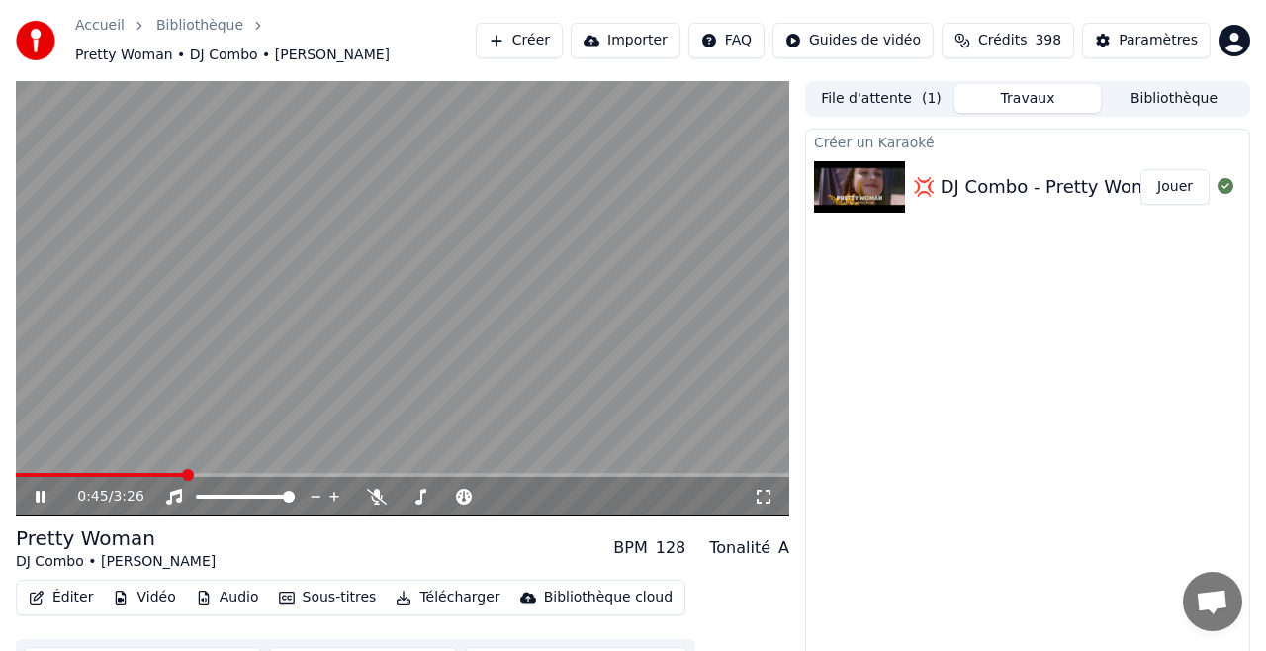
click at [186, 473] on span at bounding box center [402, 475] width 773 height 4
click at [241, 470] on video at bounding box center [402, 298] width 773 height 435
click at [43, 496] on icon at bounding box center [41, 497] width 12 height 14
click at [42, 497] on icon at bounding box center [41, 497] width 10 height 12
click at [1174, 184] on button "Jouer" at bounding box center [1174, 187] width 69 height 36
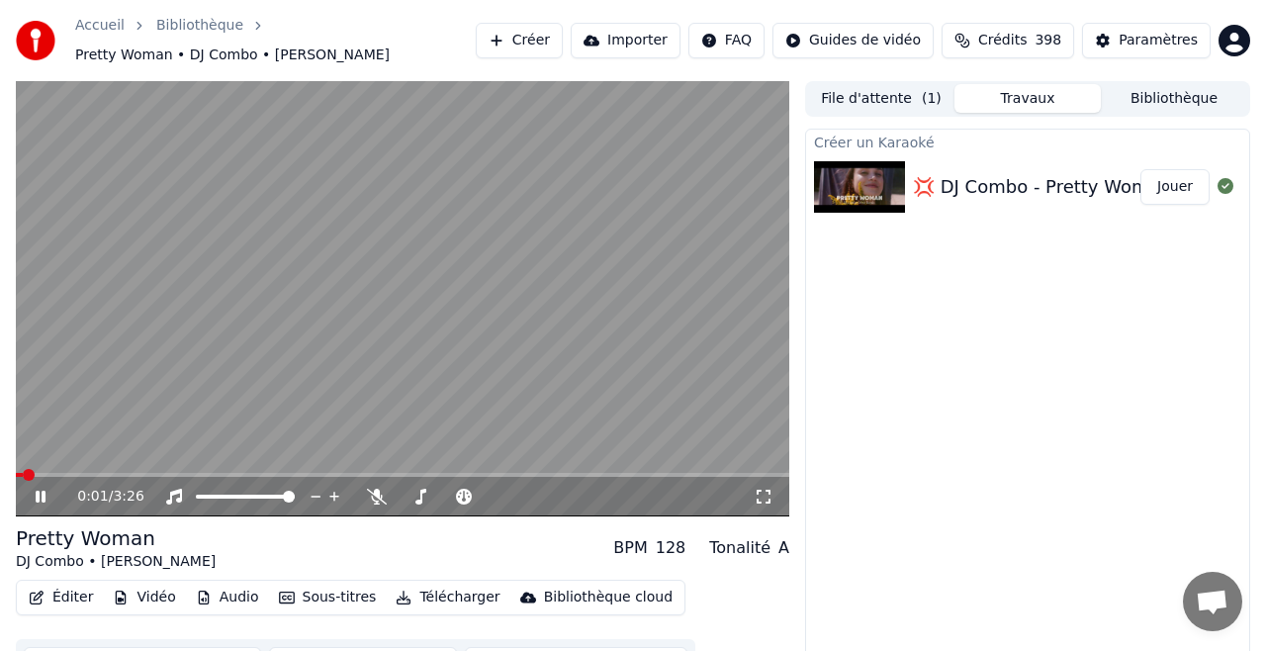
click at [40, 495] on icon at bounding box center [54, 497] width 45 height 16
click at [446, 597] on button "Télécharger" at bounding box center [448, 598] width 120 height 28
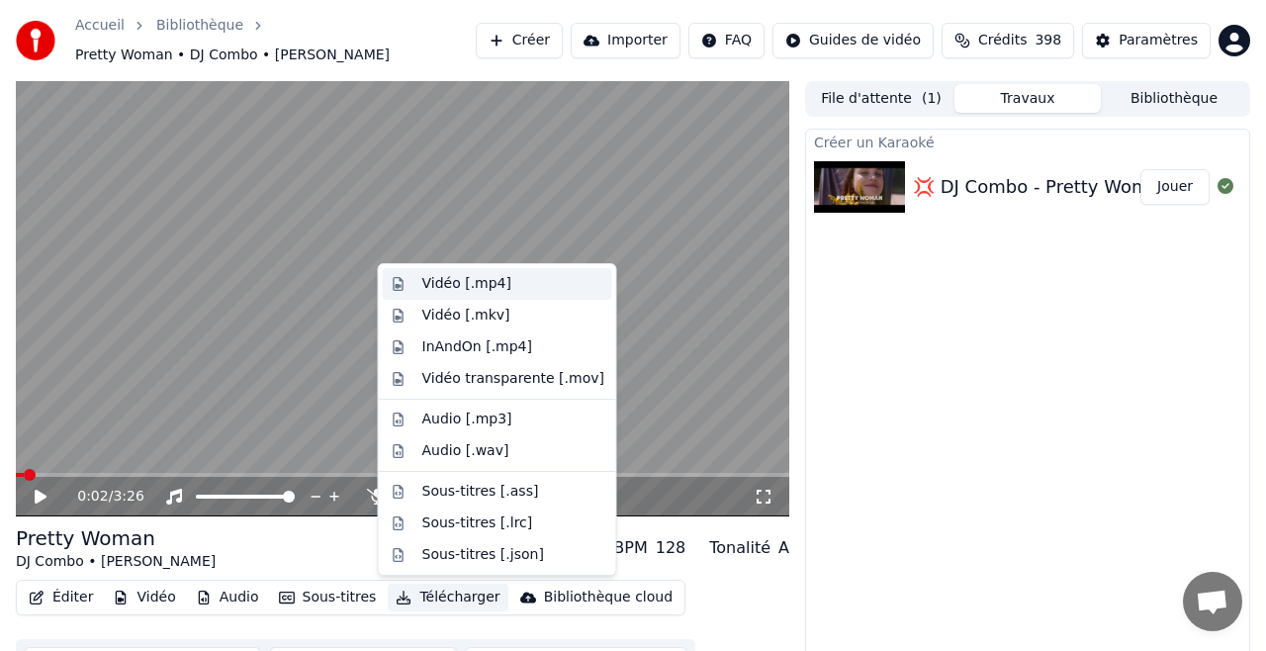
click at [467, 284] on div "Vidéo [.mp4]" at bounding box center [466, 284] width 89 height 20
